Goal: Transaction & Acquisition: Purchase product/service

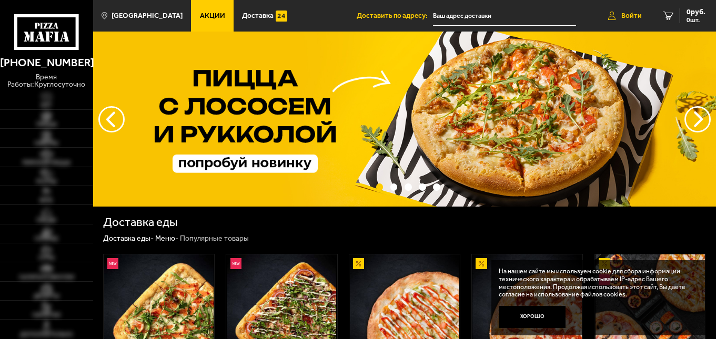
click at [629, 17] on span "Войти" at bounding box center [631, 15] width 21 height 7
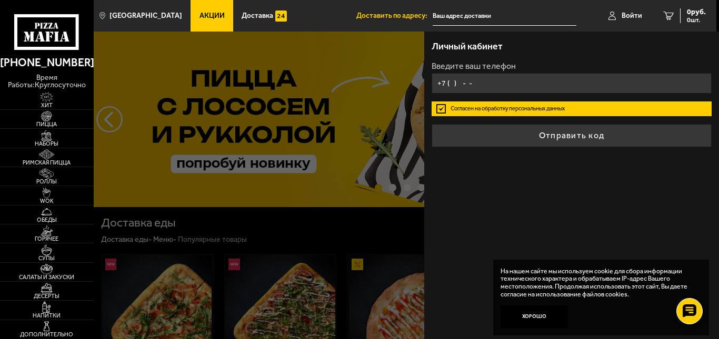
click at [515, 79] on input "+7 ( ) - -" at bounding box center [571, 83] width 280 height 21
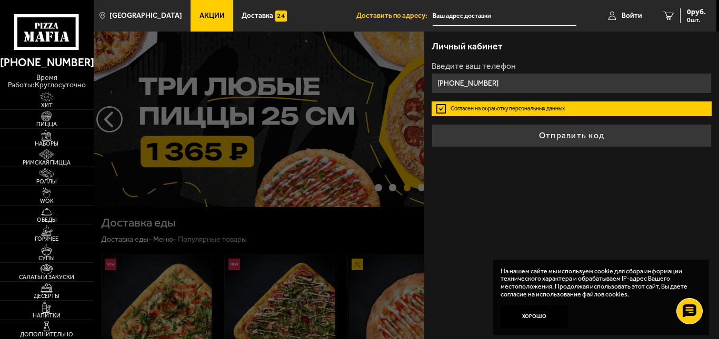
type input "[PHONE_NUMBER]"
click at [431, 124] on button "Отправить код" at bounding box center [571, 135] width 280 height 23
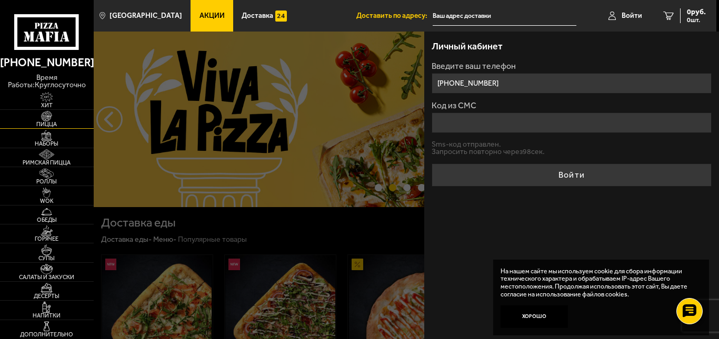
click at [55, 118] on img at bounding box center [46, 116] width 29 height 11
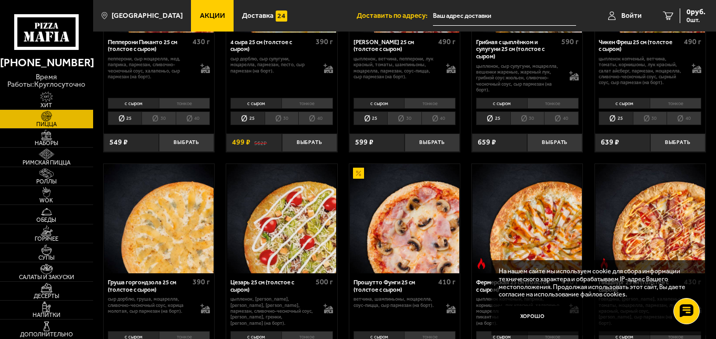
scroll to position [737, 0]
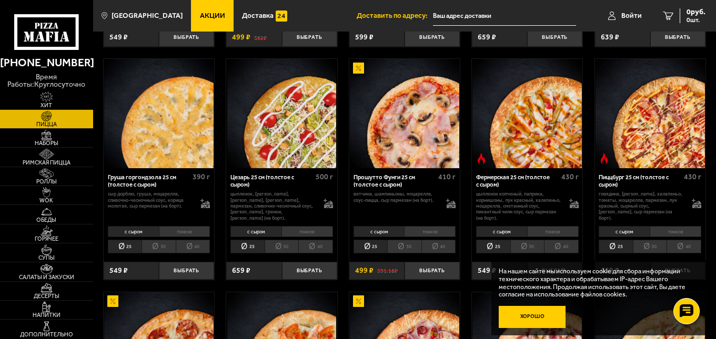
click at [539, 327] on button "Хорошо" at bounding box center [532, 317] width 67 height 23
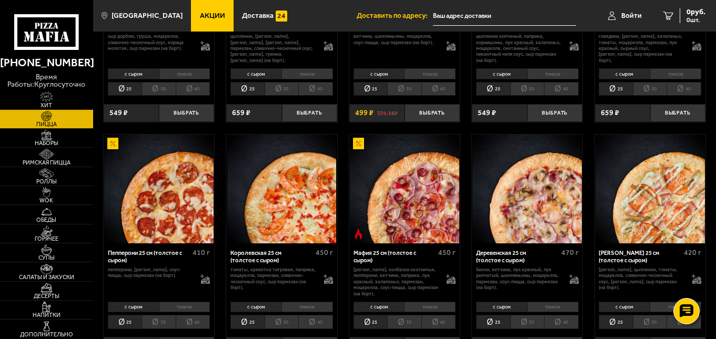
scroll to position [947, 0]
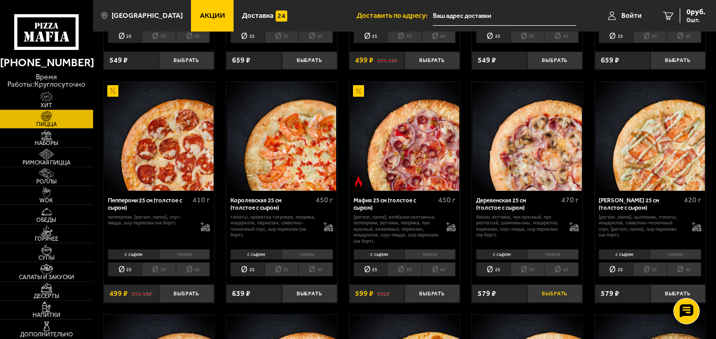
click at [543, 295] on button "Выбрать" at bounding box center [554, 294] width 55 height 18
click at [572, 303] on button "+" at bounding box center [573, 294] width 18 height 18
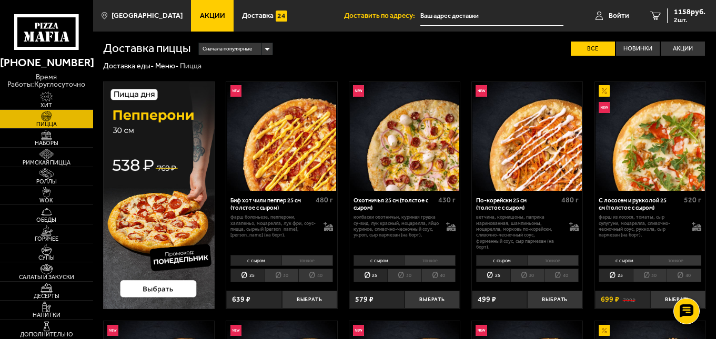
scroll to position [105, 0]
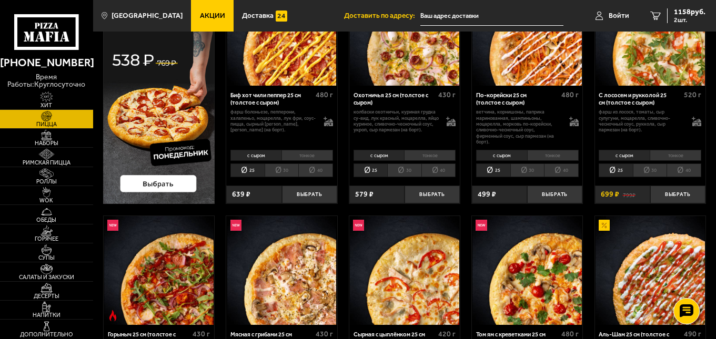
click at [179, 188] on img at bounding box center [159, 90] width 112 height 228
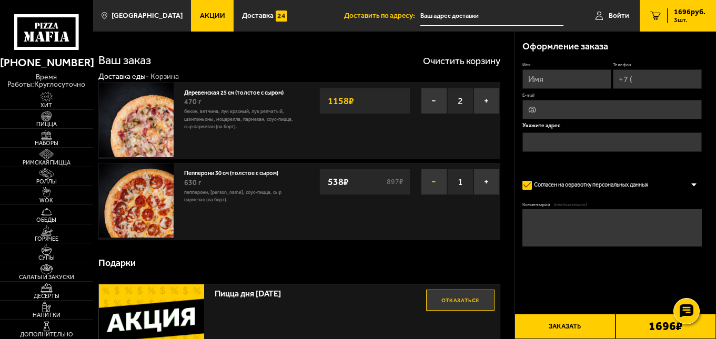
click at [431, 185] on button "−" at bounding box center [434, 182] width 26 height 26
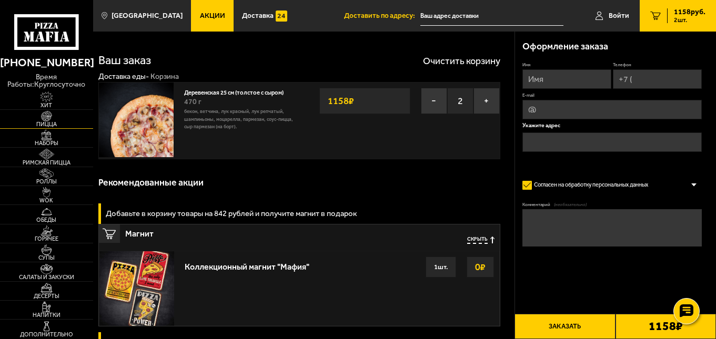
click at [46, 122] on span "Пицца" at bounding box center [46, 125] width 93 height 6
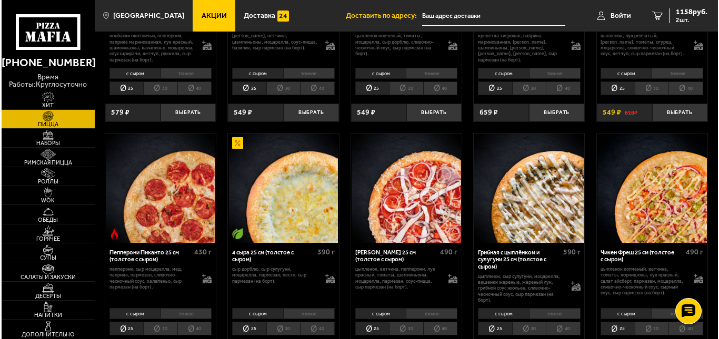
scroll to position [316, 0]
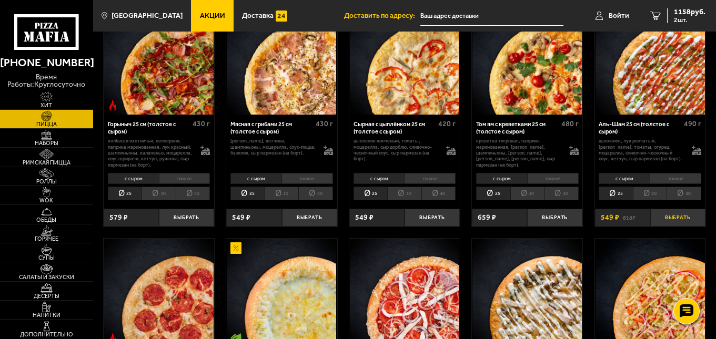
click at [677, 215] on button "Выбрать" at bounding box center [677, 218] width 55 height 18
click at [622, 8] on link "Войти" at bounding box center [612, 16] width 55 height 32
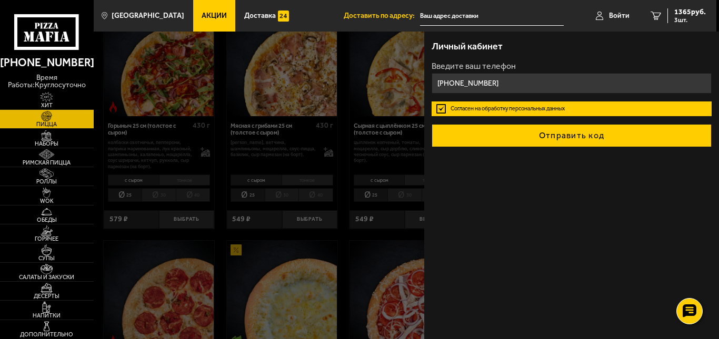
type input "[PHONE_NUMBER]"
click at [598, 129] on button "Отправить код" at bounding box center [571, 135] width 280 height 23
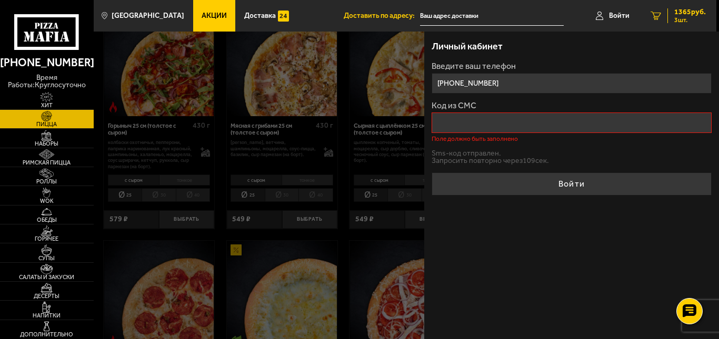
click at [682, 15] on span "1365 руб." at bounding box center [690, 11] width 32 height 7
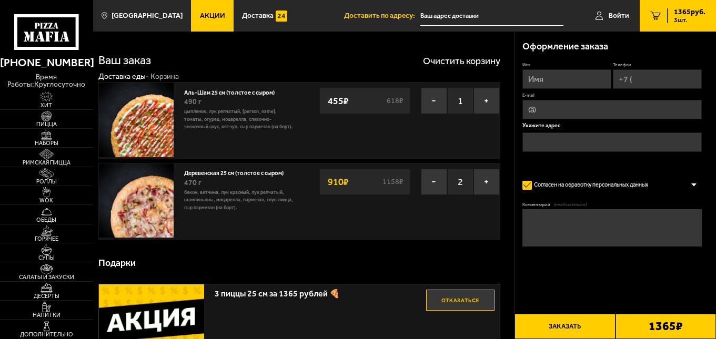
click at [637, 82] on input "Телефон" at bounding box center [657, 78] width 89 height 19
type input "[PHONE_NUMBER]"
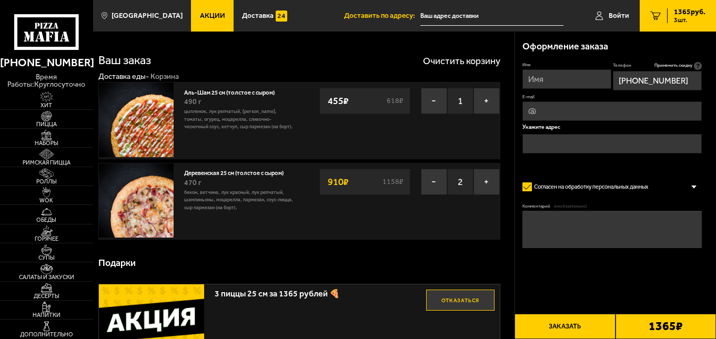
click at [566, 82] on input "Имя" at bounding box center [566, 78] width 89 height 19
type input "[PERSON_NAME]"
click at [604, 148] on input "text" at bounding box center [611, 143] width 179 height 19
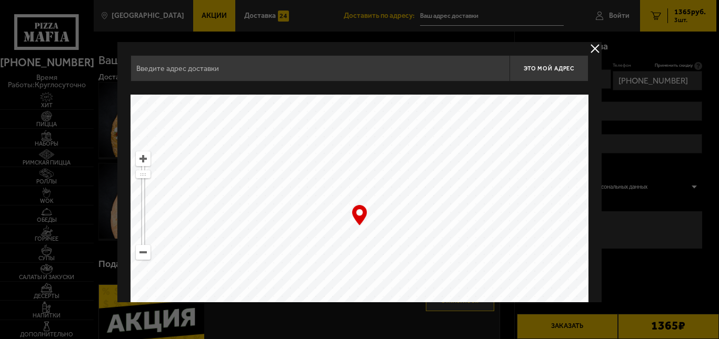
click at [405, 69] on input "text" at bounding box center [319, 68] width 379 height 26
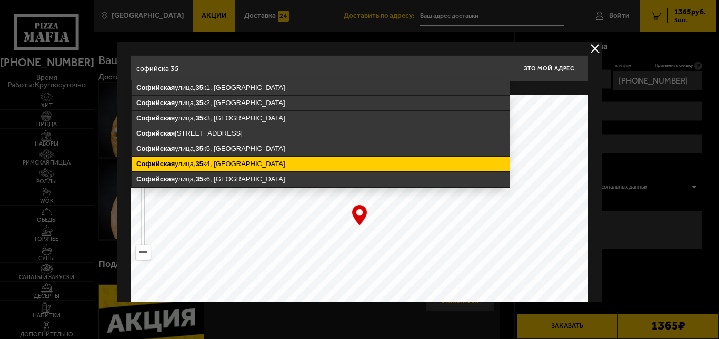
click at [258, 159] on ymaps "[STREET_ADDRESS]" at bounding box center [321, 164] width 378 height 15
type input "[STREET_ADDRESS]"
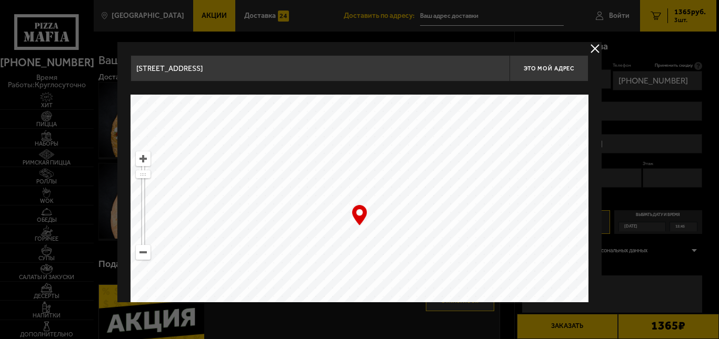
click at [599, 45] on button "delivery type" at bounding box center [594, 48] width 13 height 13
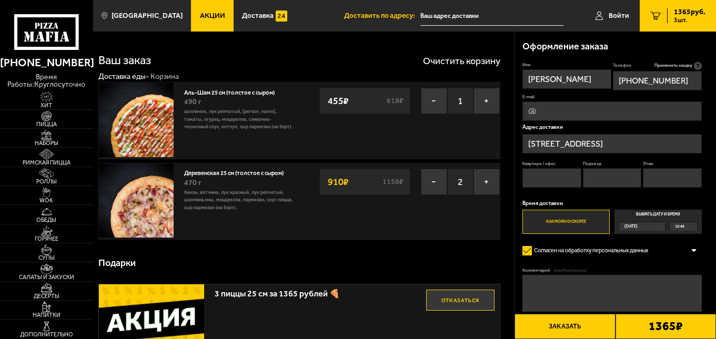
click at [561, 176] on input "Квартира / офис" at bounding box center [551, 177] width 59 height 19
type input "29"
click at [595, 178] on input "Подъезд" at bounding box center [612, 177] width 59 height 19
type input "2"
click at [655, 175] on input "Этаж" at bounding box center [672, 177] width 59 height 19
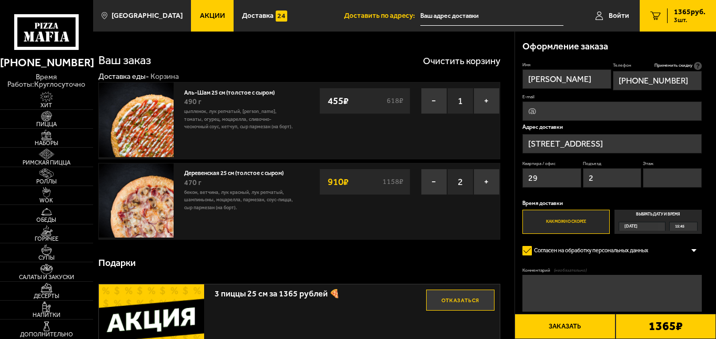
type input "3"
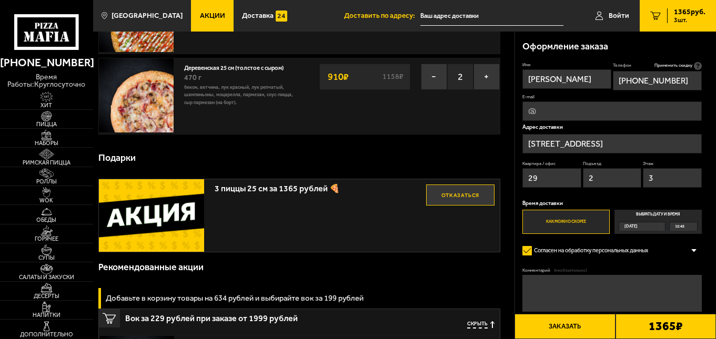
click at [584, 292] on textarea "Комментарий (необязательно)" at bounding box center [611, 293] width 179 height 37
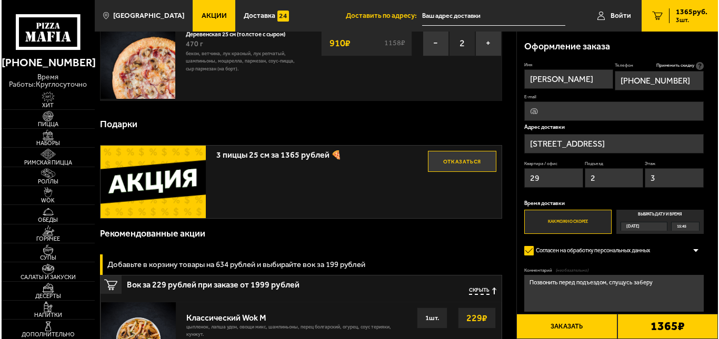
scroll to position [34, 0]
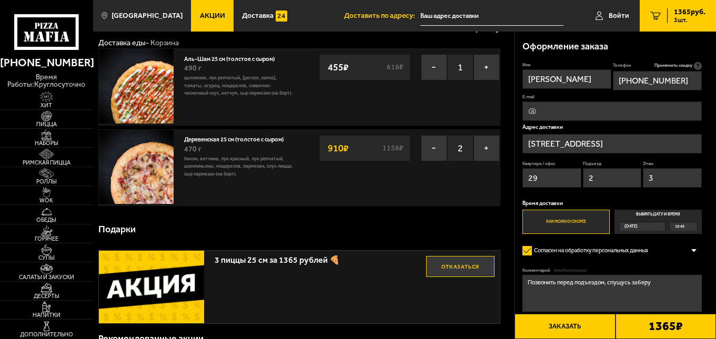
click at [679, 227] on span "15:45" at bounding box center [679, 227] width 9 height 8
click at [0, 0] on input "Выбрать дату и время [DATE] 15:45" at bounding box center [0, 0] width 0 height 0
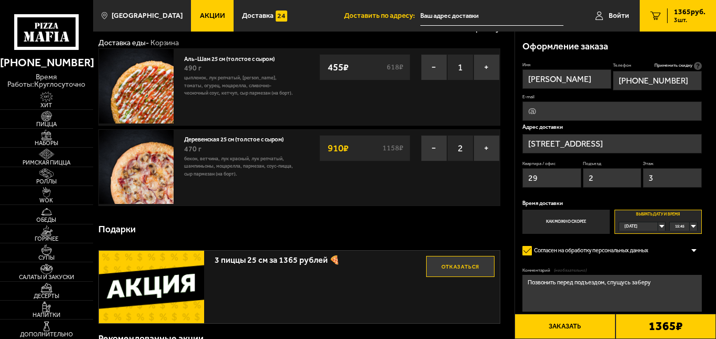
click at [694, 229] on div "15:45" at bounding box center [683, 227] width 27 height 8
click at [688, 244] on li "16:00" at bounding box center [683, 244] width 26 height 9
click at [655, 281] on textarea "Позвонить перед подъездом, спущусь заберу" at bounding box center [611, 293] width 179 height 37
type textarea "Позвонить перед подъездом, спущусь заберу."
click at [578, 329] on button "Заказать" at bounding box center [565, 326] width 100 height 25
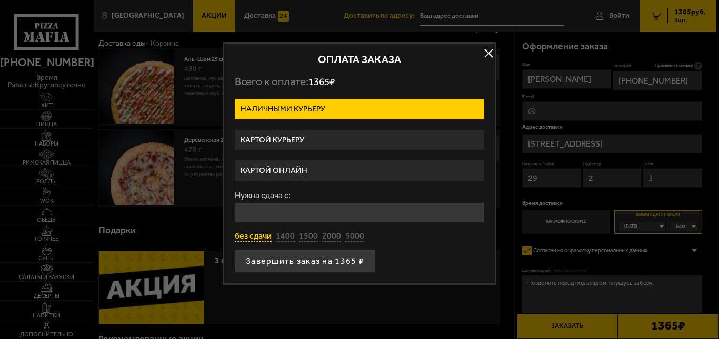
click at [262, 238] on button "без сдачи" at bounding box center [253, 237] width 37 height 12
type input "0"
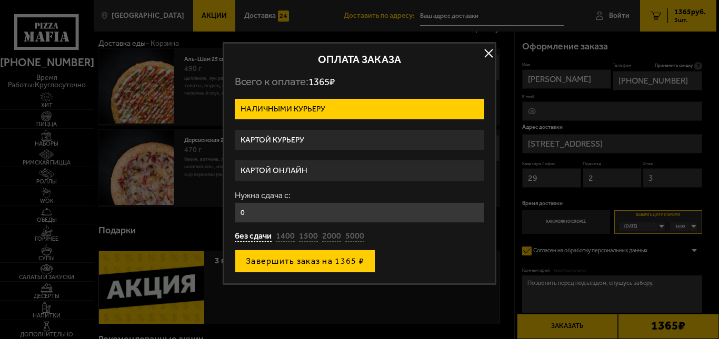
click at [322, 264] on button "Завершить заказ на 1365 ₽" at bounding box center [305, 261] width 140 height 23
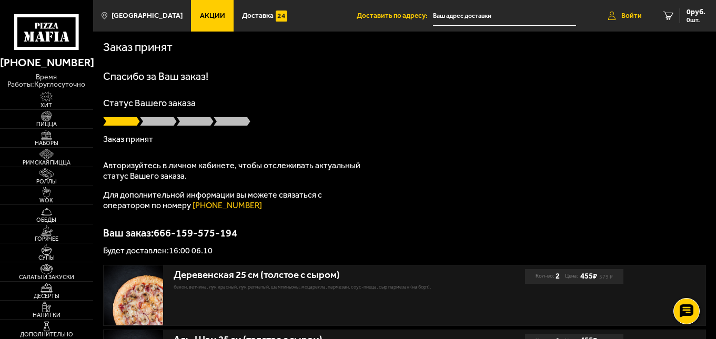
click at [633, 17] on span "Войти" at bounding box center [631, 15] width 21 height 7
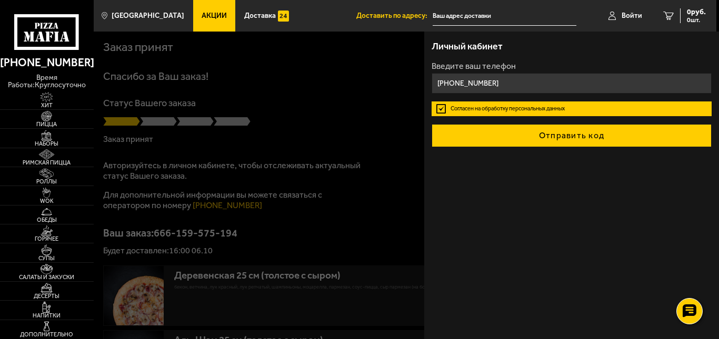
type input "[PHONE_NUMBER]"
click at [570, 135] on button "Отправить код" at bounding box center [571, 135] width 280 height 23
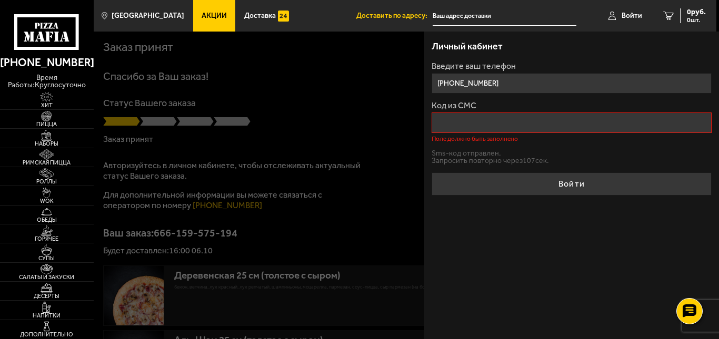
click at [351, 179] on div at bounding box center [453, 201] width 719 height 339
